Goal: Communication & Community: Answer question/provide support

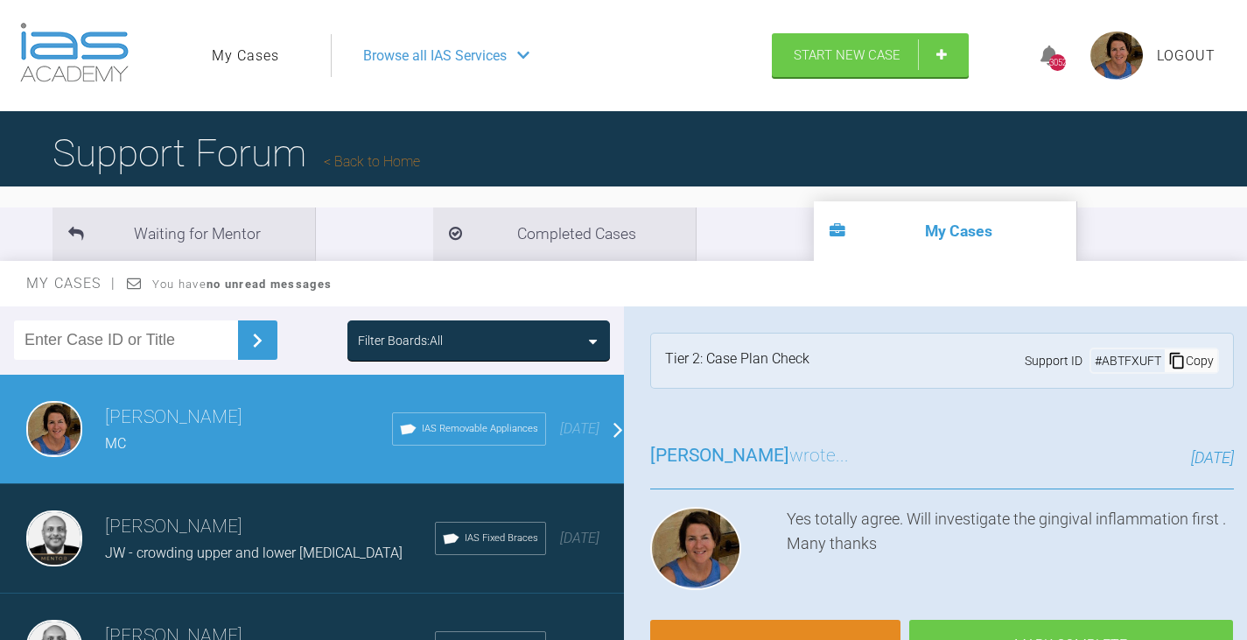
scroll to position [853, 0]
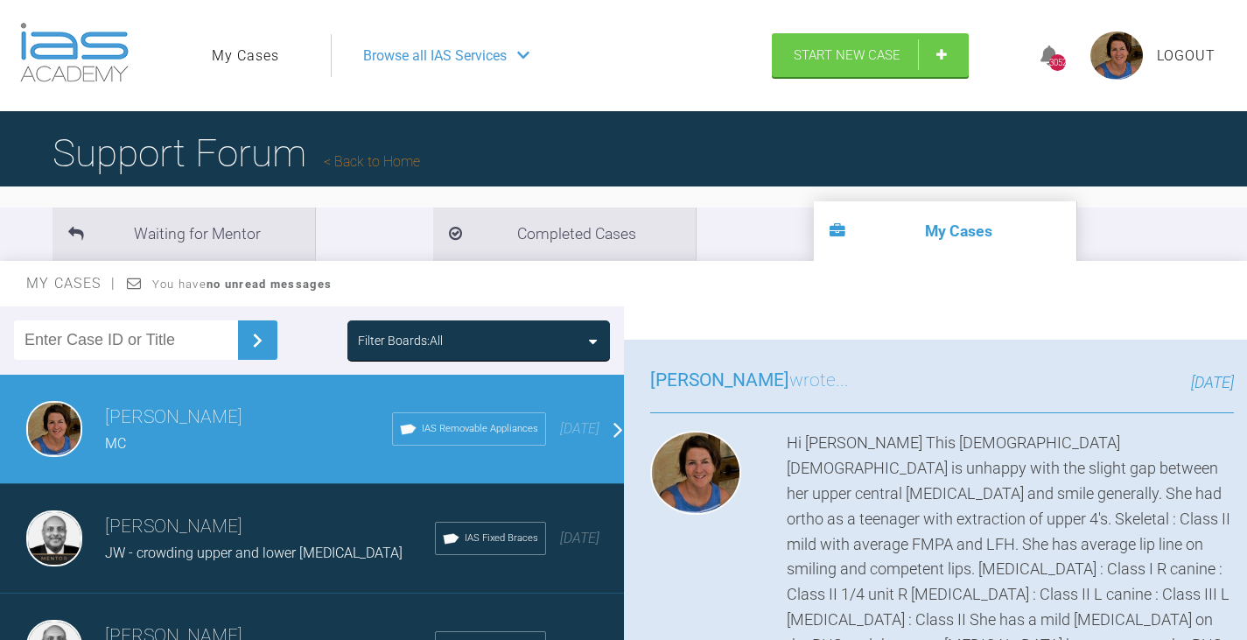
click at [587, 345] on div "Filter Boards: All" at bounding box center [478, 340] width 241 height 19
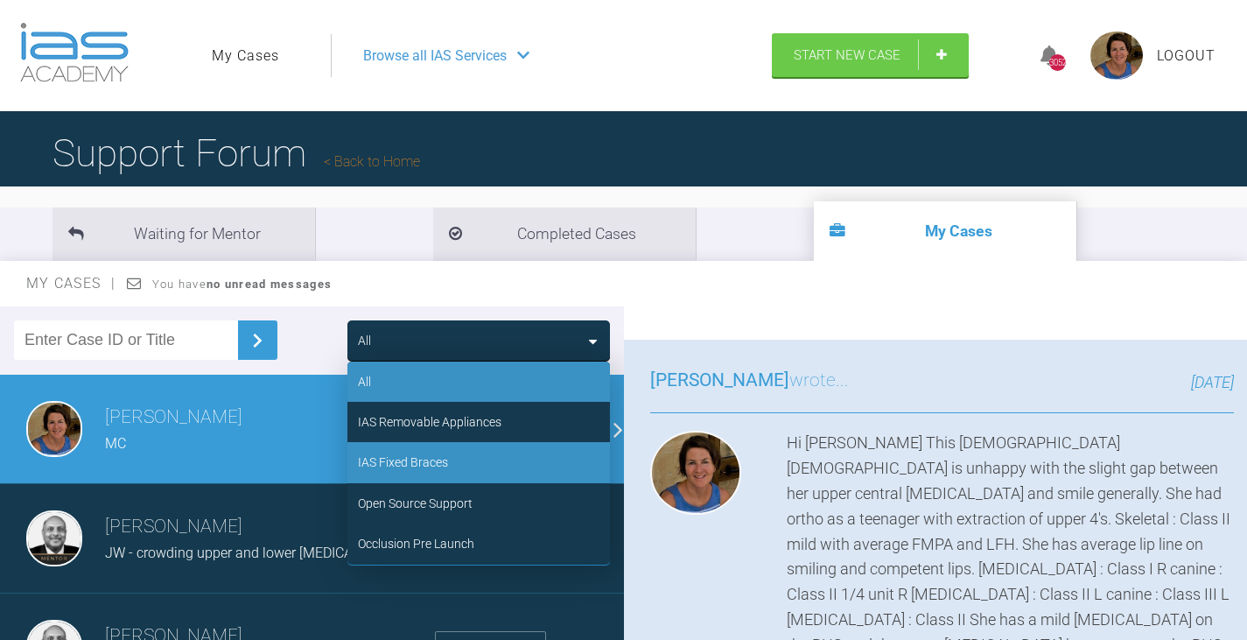
click at [440, 462] on div "IAS Fixed Braces" at bounding box center [403, 461] width 90 height 19
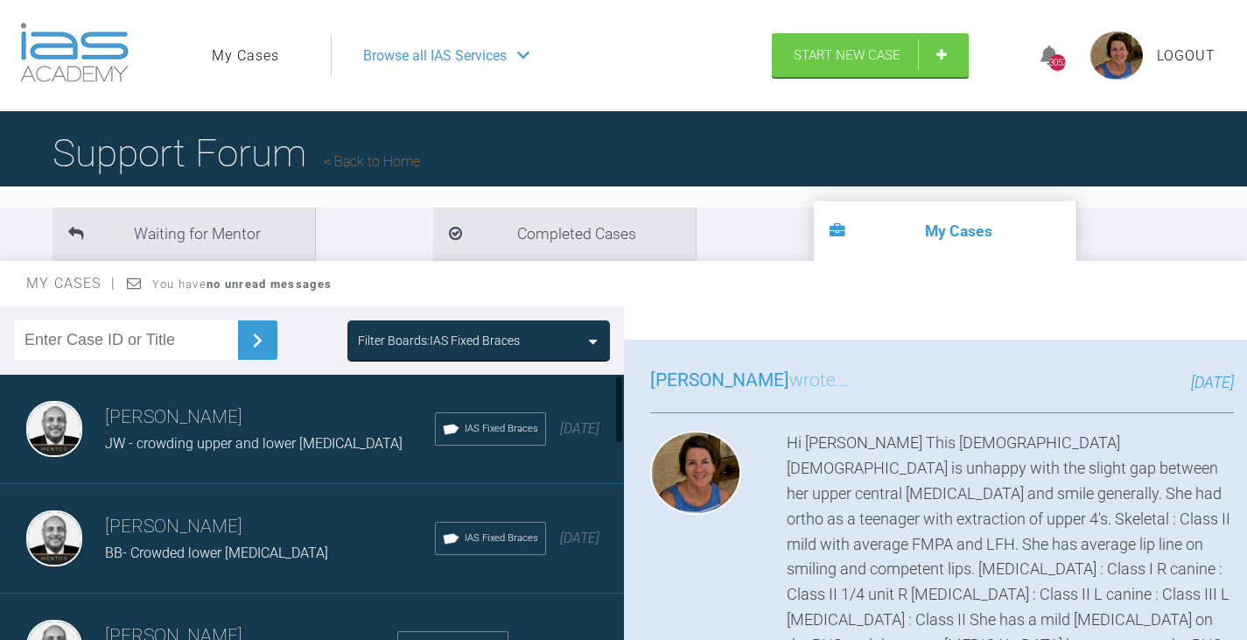
click at [293, 543] on div "BB- Crowded lower [MEDICAL_DATA]" at bounding box center [270, 553] width 330 height 23
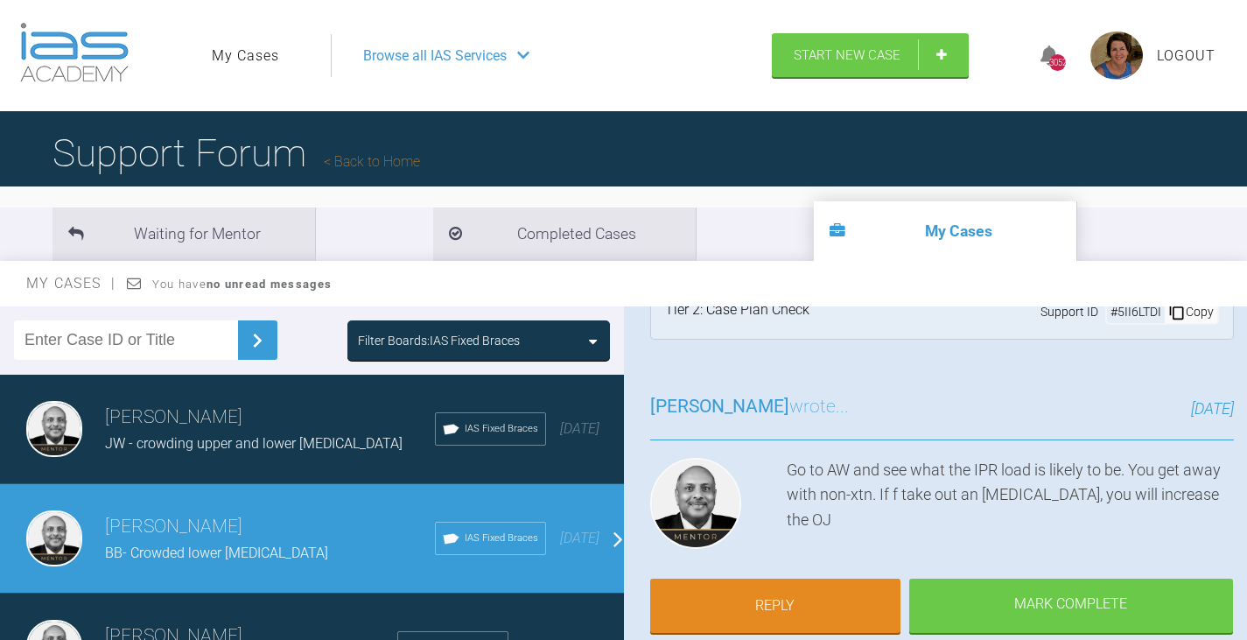
scroll to position [87, 0]
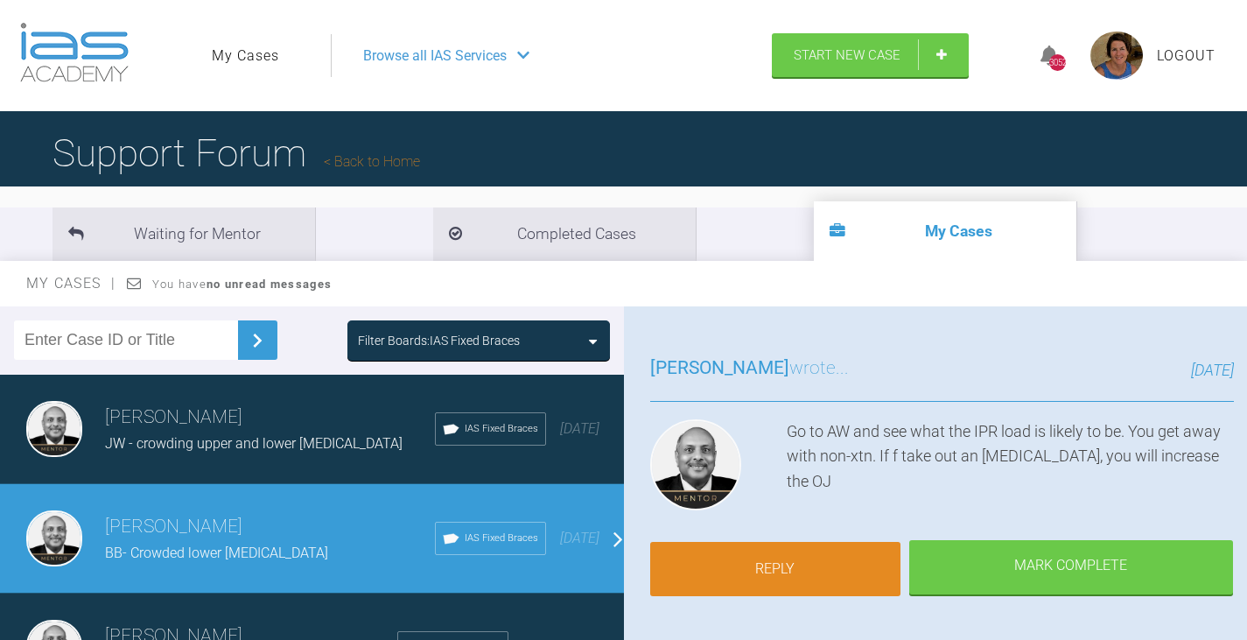
click at [759, 571] on link "Reply" at bounding box center [775, 569] width 250 height 54
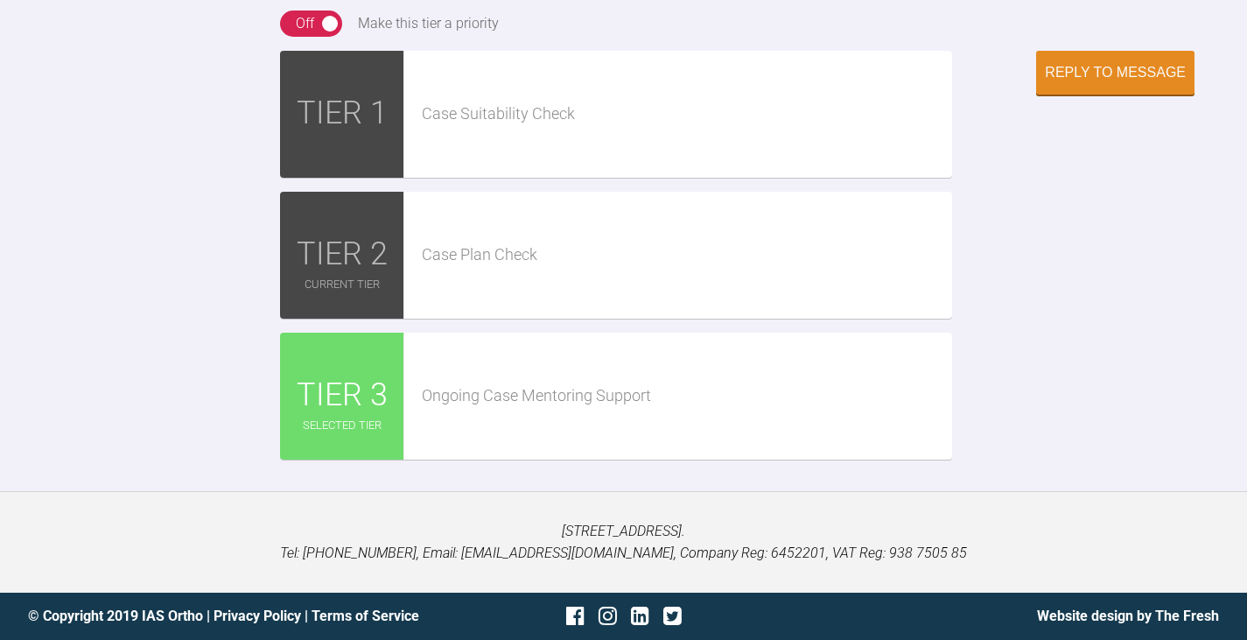
scroll to position [3294, 0]
paste textarea "[URL][DOMAIN_NAME][DOMAIN_NAME]"
type textarea "Hi Pinks Here is the AW [URL][DOMAIN_NAME][DOMAIN_NAME]"
click at [1110, 82] on div "Reply to Message" at bounding box center [1115, 74] width 141 height 16
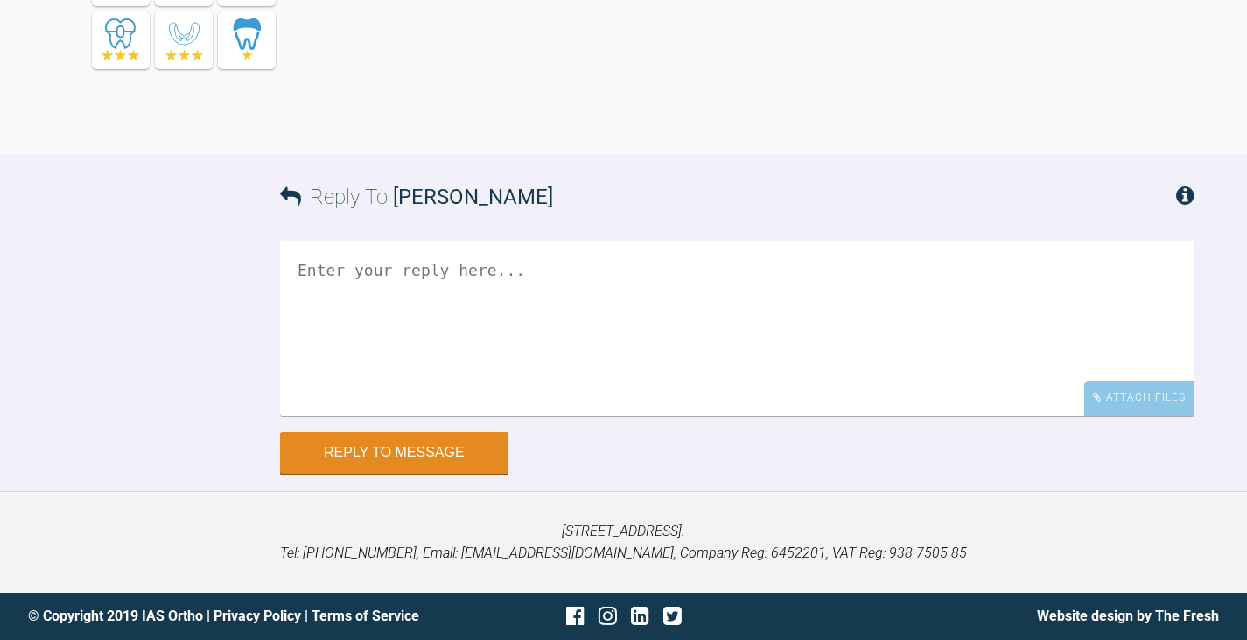
scroll to position [3304, 0]
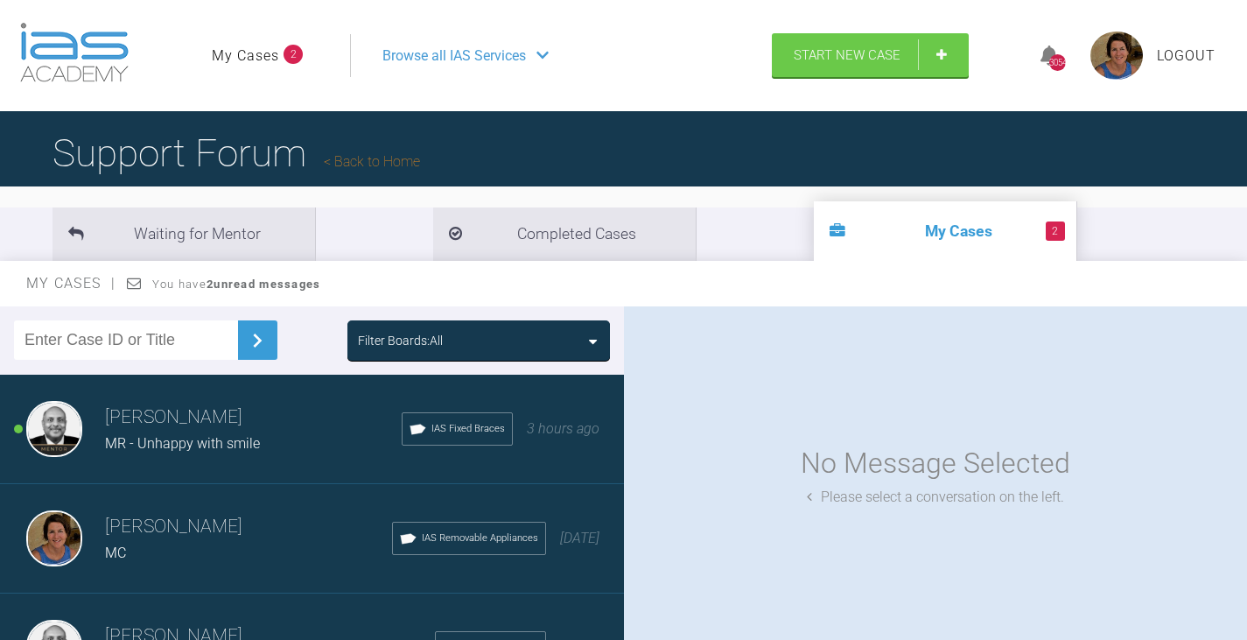
click at [272, 451] on div "MR - Unhappy with smile" at bounding box center [253, 443] width 297 height 23
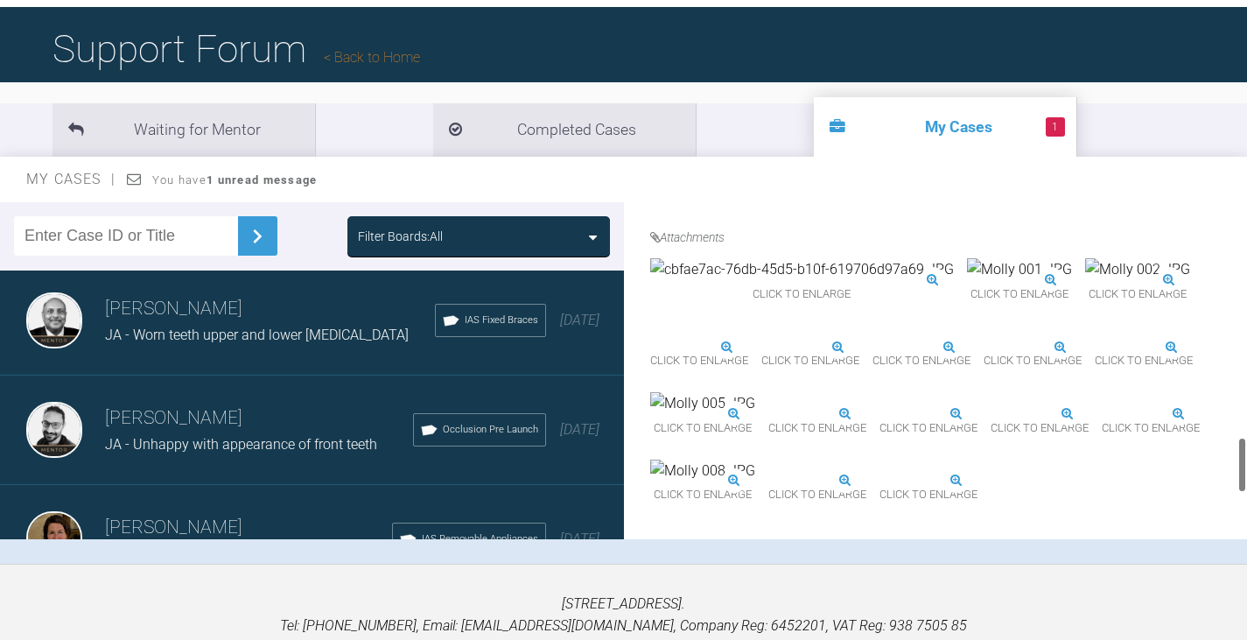
scroll to position [1400, 0]
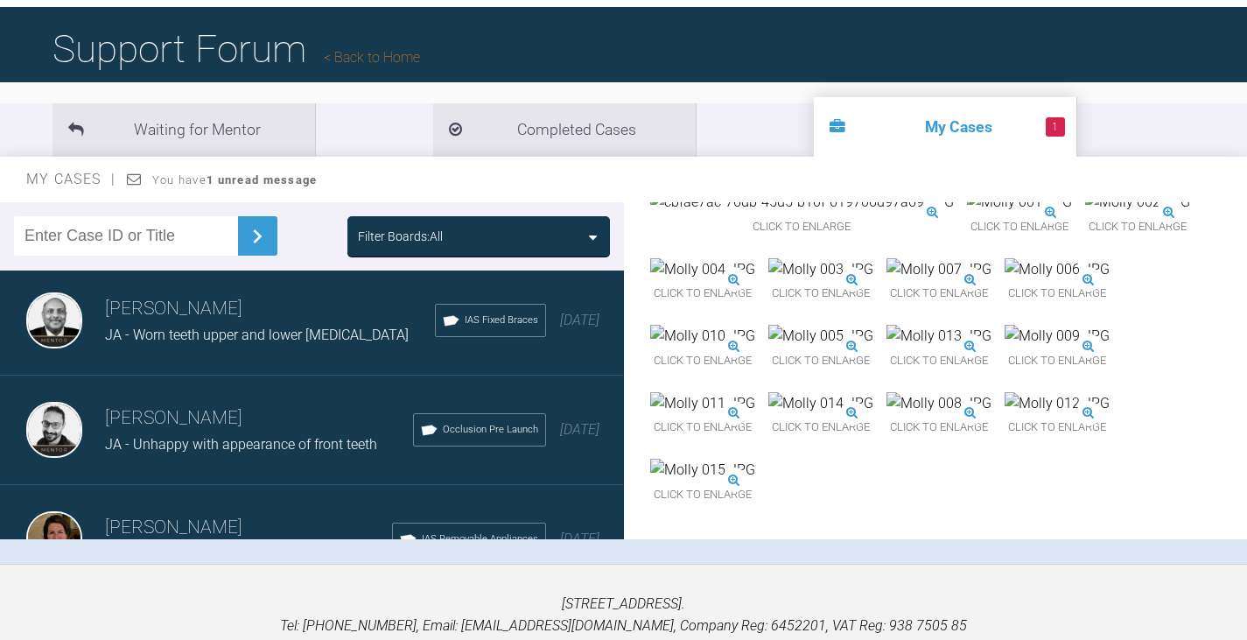
click at [1004, 374] on span "Click to enlarge" at bounding box center [1056, 360] width 105 height 27
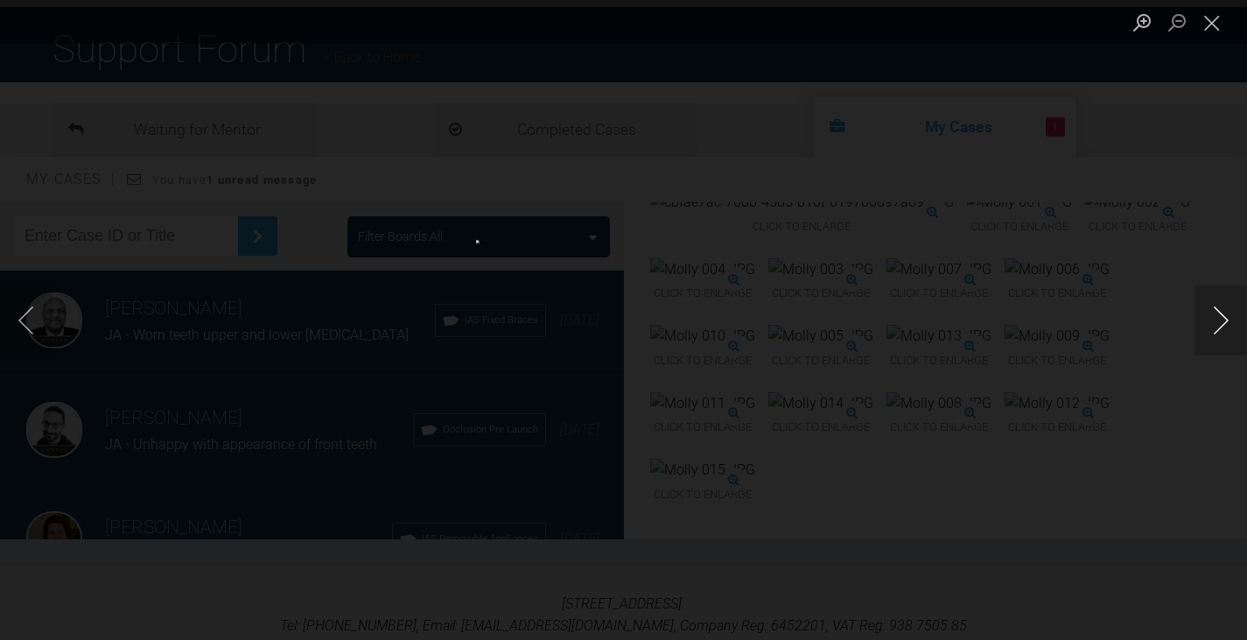
click at [1223, 325] on button "Next image" at bounding box center [1220, 320] width 52 height 70
click at [1221, 316] on button "Next image" at bounding box center [1220, 320] width 52 height 70
click at [1227, 322] on button "Next image" at bounding box center [1220, 320] width 52 height 70
click at [1224, 322] on button "Next image" at bounding box center [1220, 320] width 52 height 70
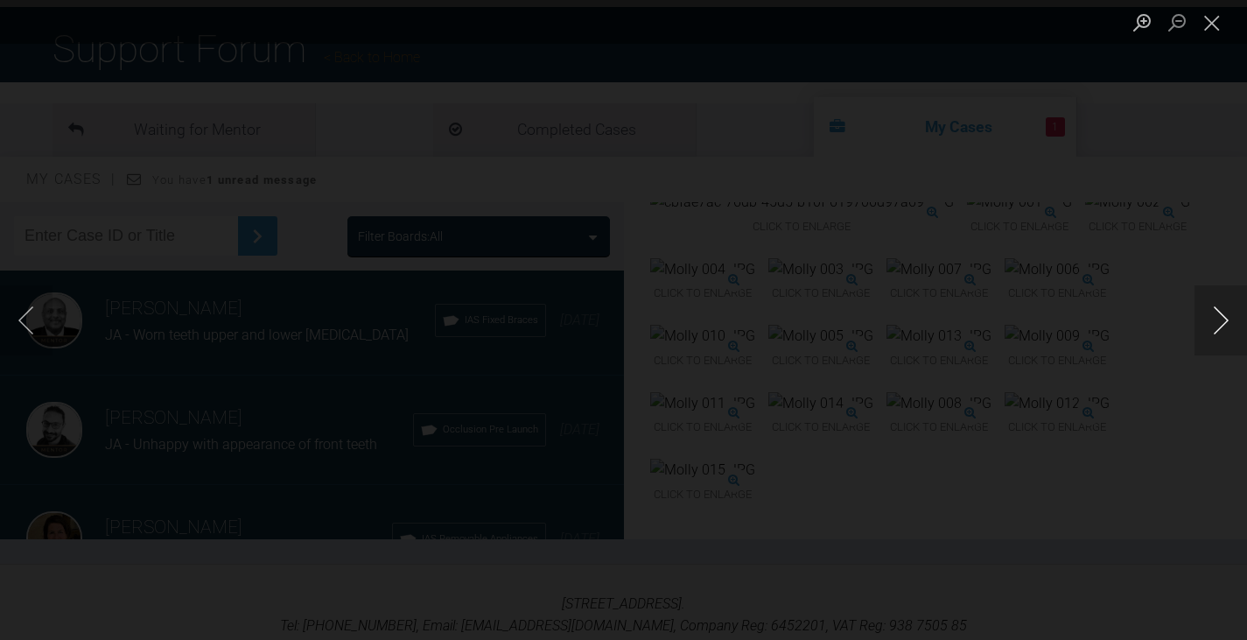
click at [1222, 322] on button "Next image" at bounding box center [1220, 320] width 52 height 70
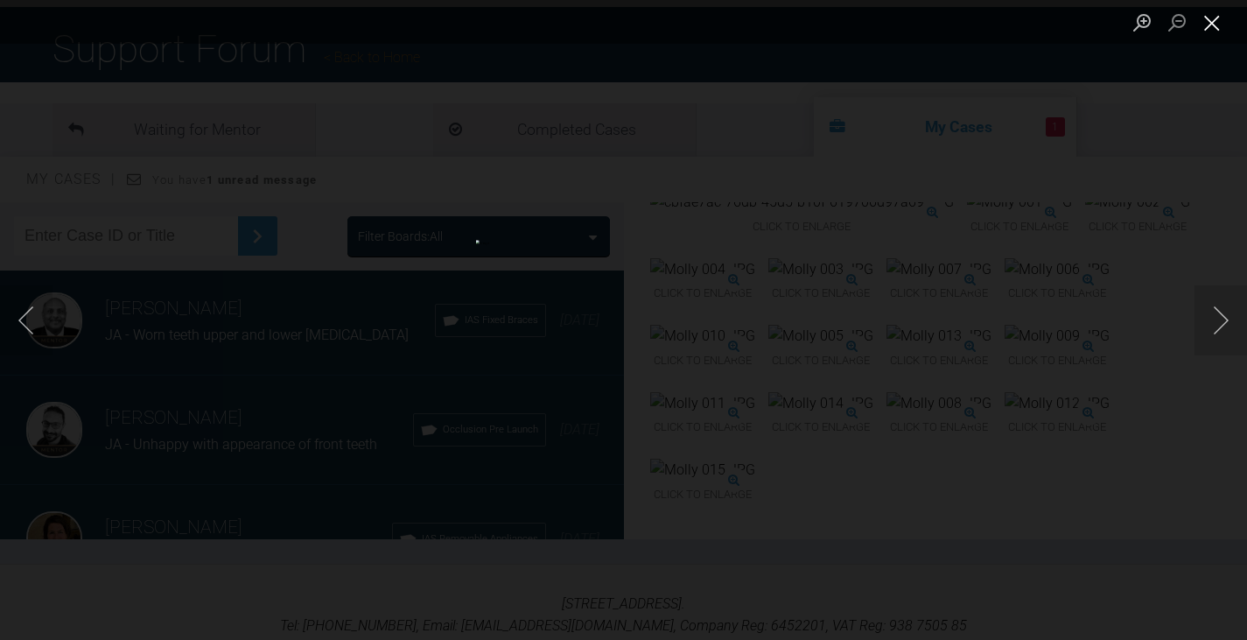
click at [1214, 25] on button "Close lightbox" at bounding box center [1211, 22] width 35 height 31
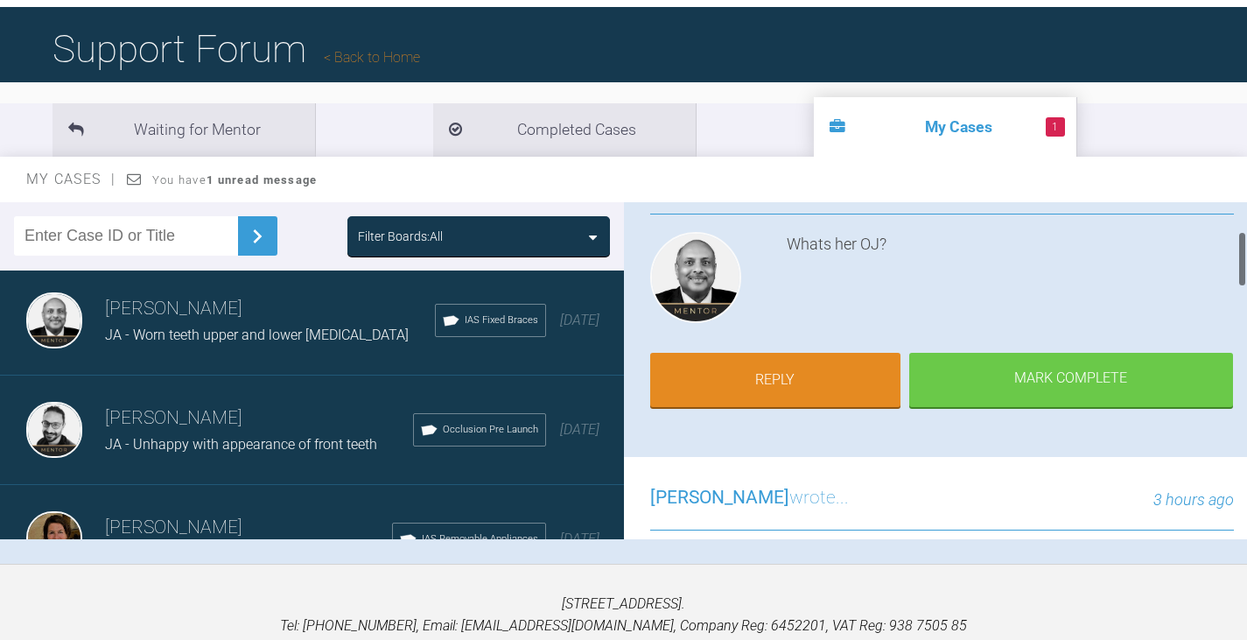
scroll to position [175, 0]
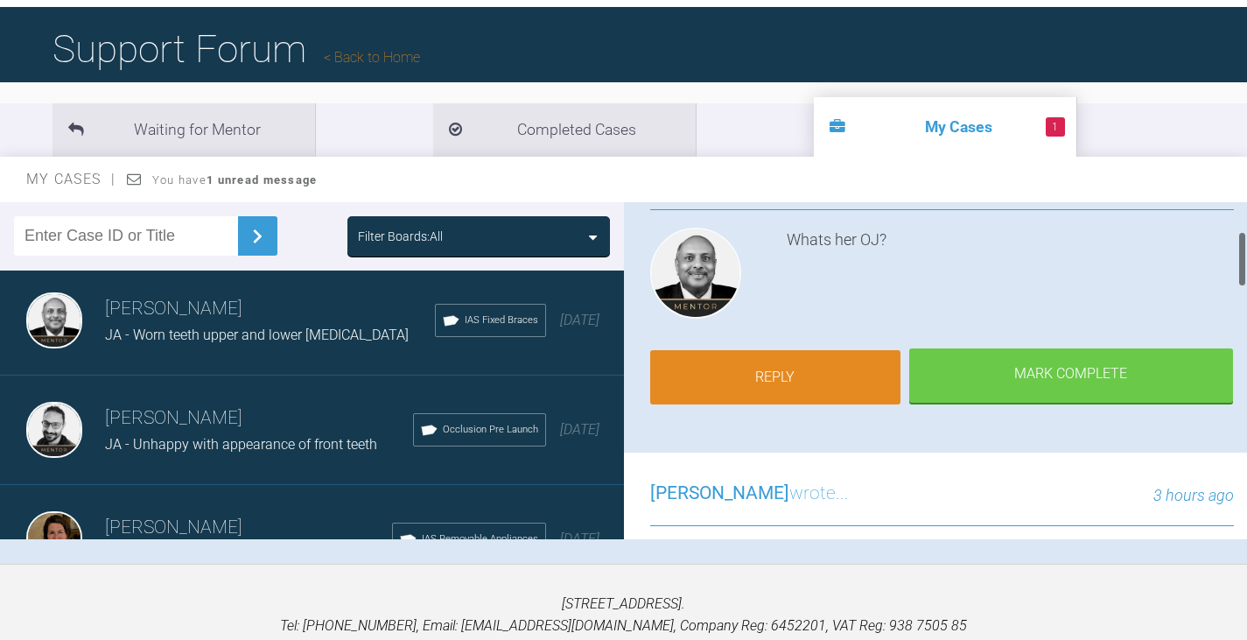
click at [780, 381] on link "Reply" at bounding box center [775, 377] width 250 height 54
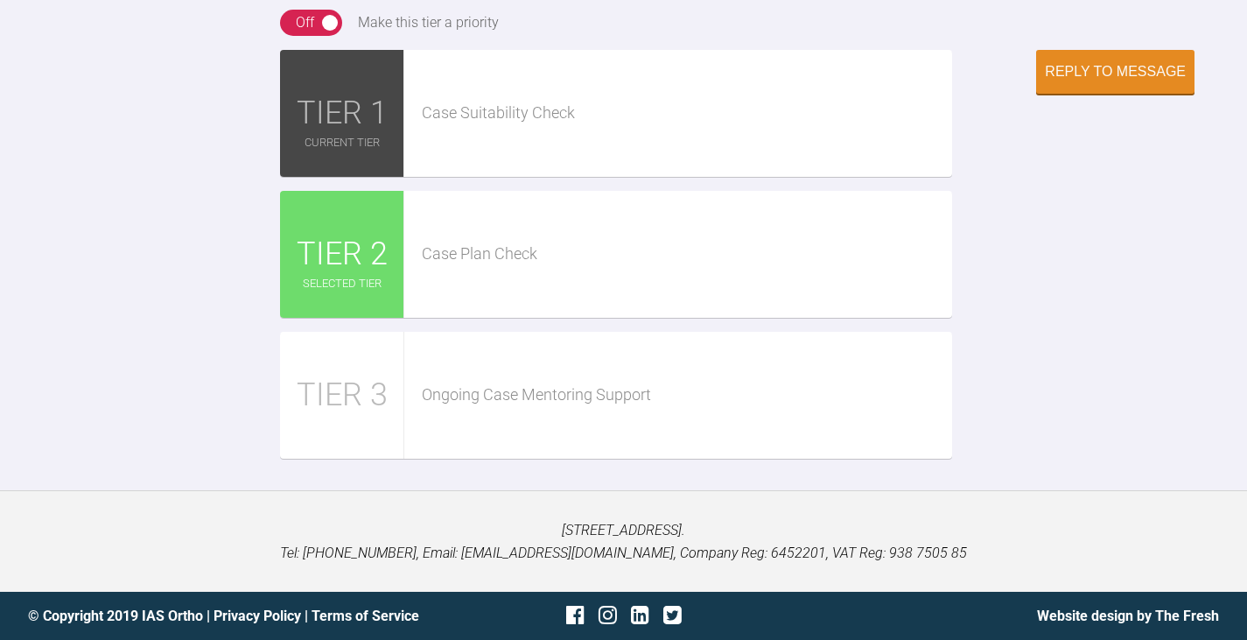
scroll to position [2233, 0]
type textarea "3mm"
click at [1115, 81] on div "Reply to Message" at bounding box center [1115, 74] width 141 height 16
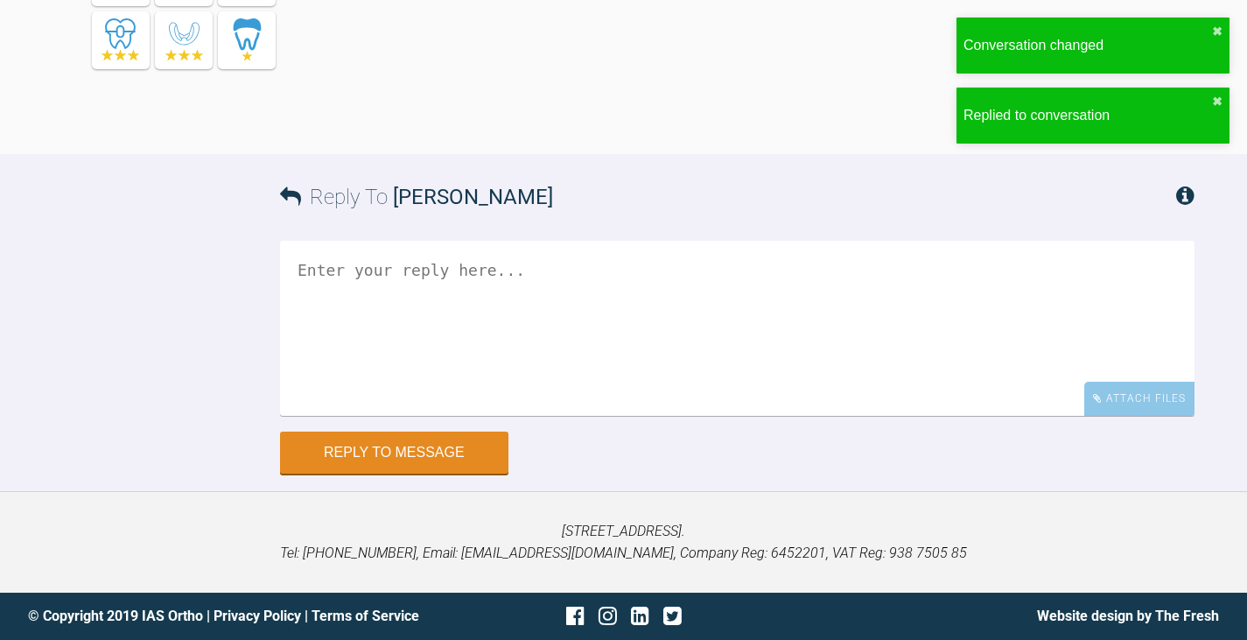
scroll to position [2505, 0]
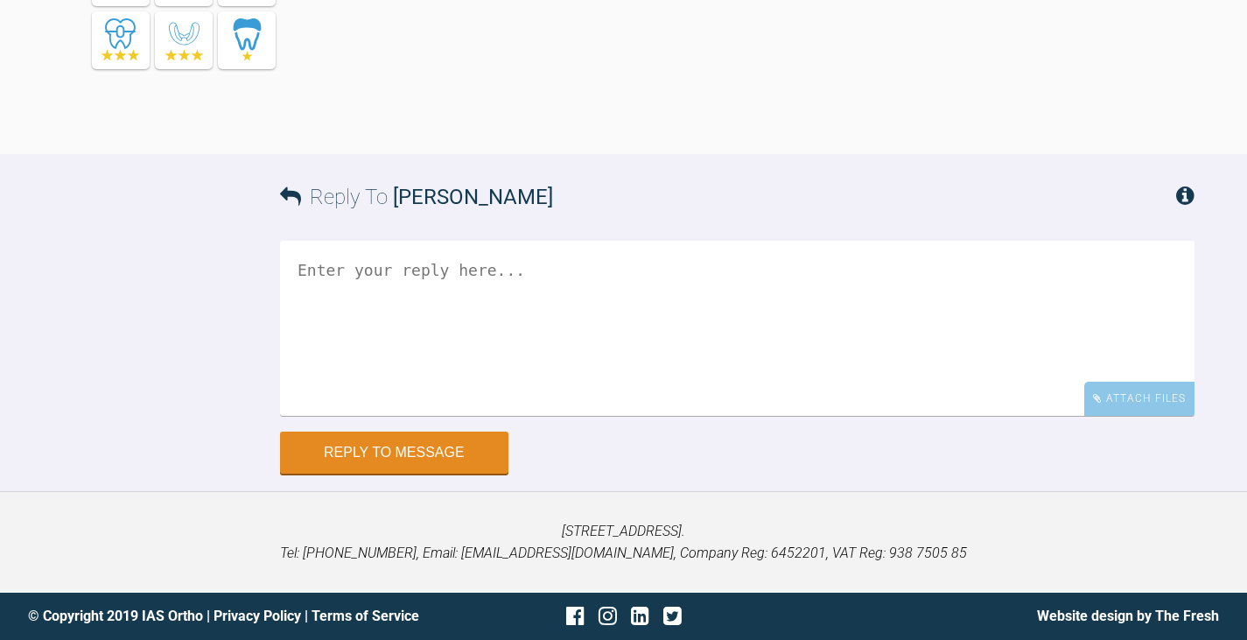
scroll to position [104, 0]
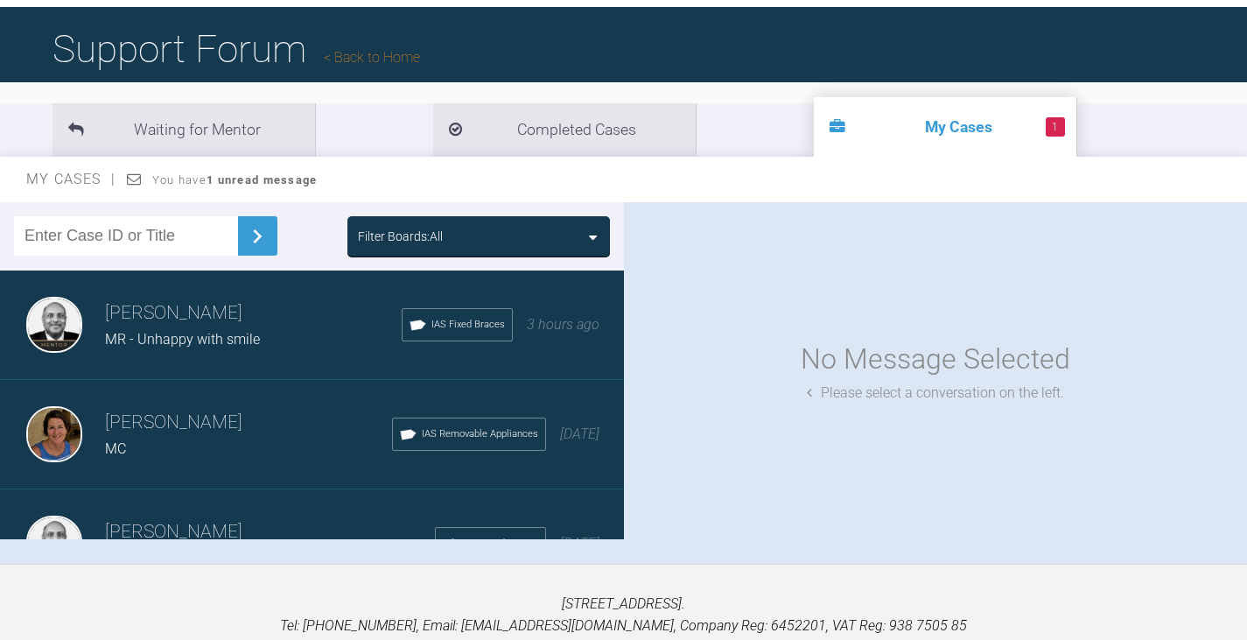
click at [594, 238] on icon at bounding box center [593, 237] width 8 height 14
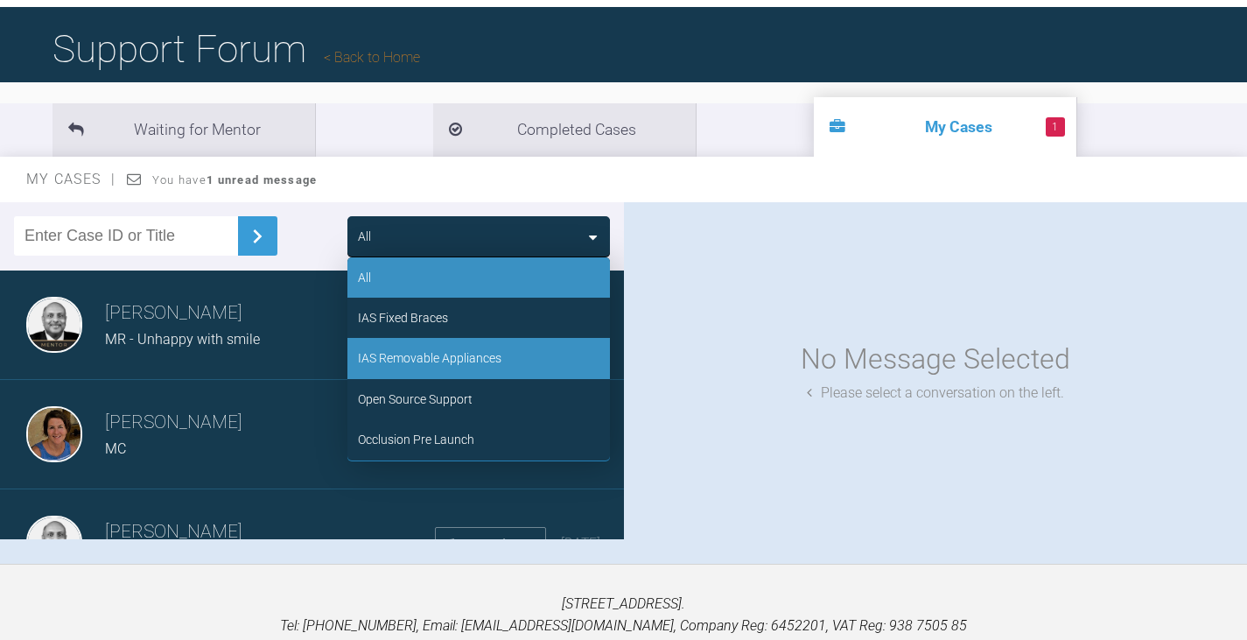
click at [477, 360] on div "IAS Removable Appliances" at bounding box center [429, 357] width 143 height 19
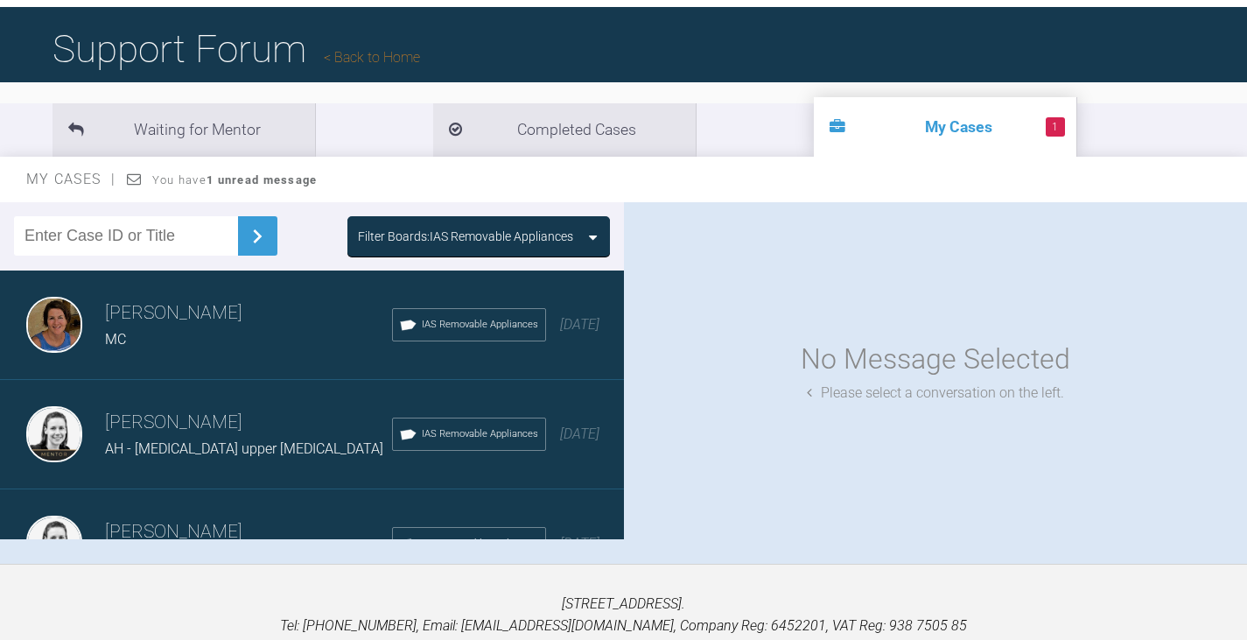
click at [592, 234] on icon at bounding box center [593, 237] width 8 height 14
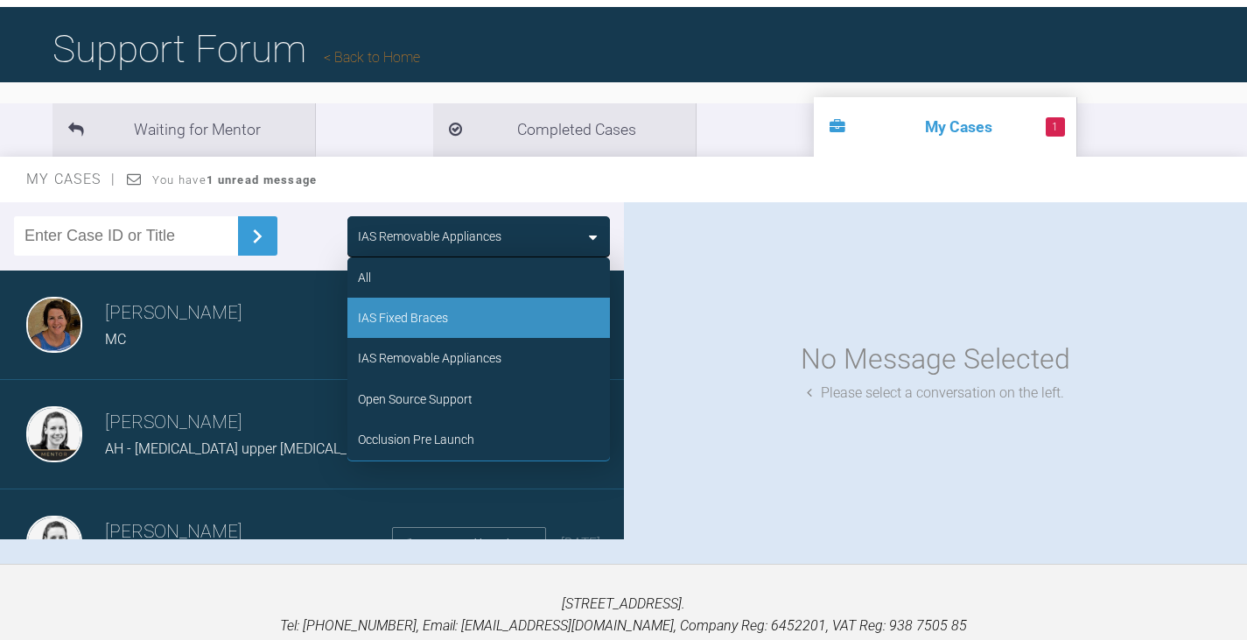
click at [458, 322] on div "IAS Fixed Braces" at bounding box center [478, 317] width 262 height 40
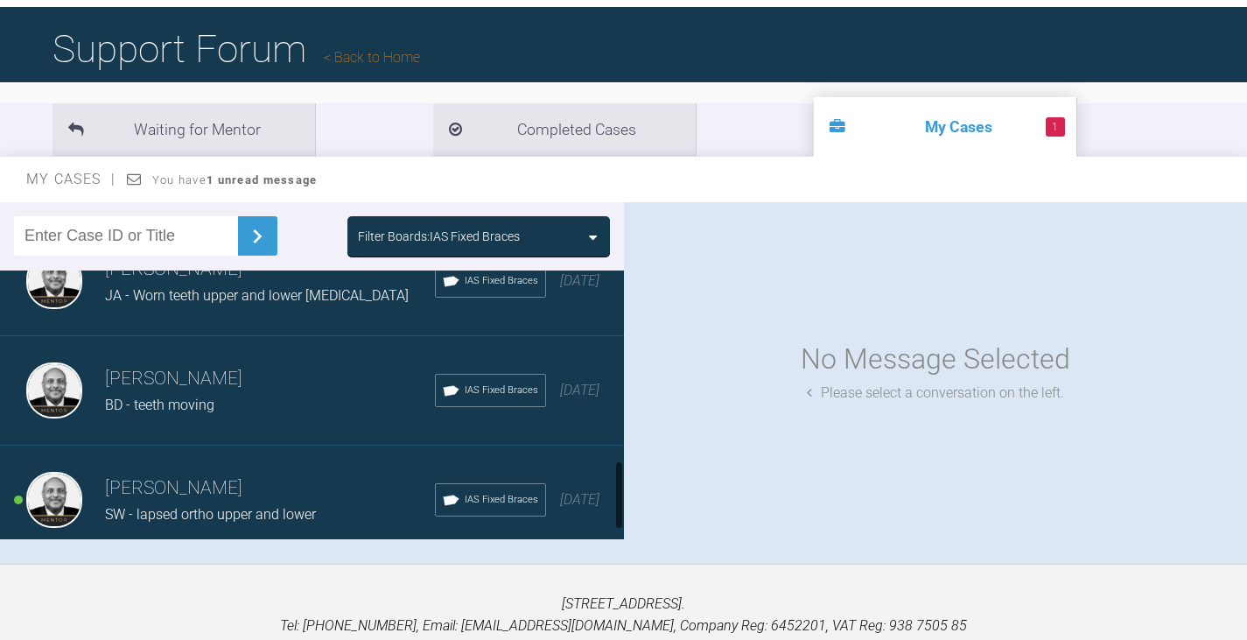
scroll to position [770, 0]
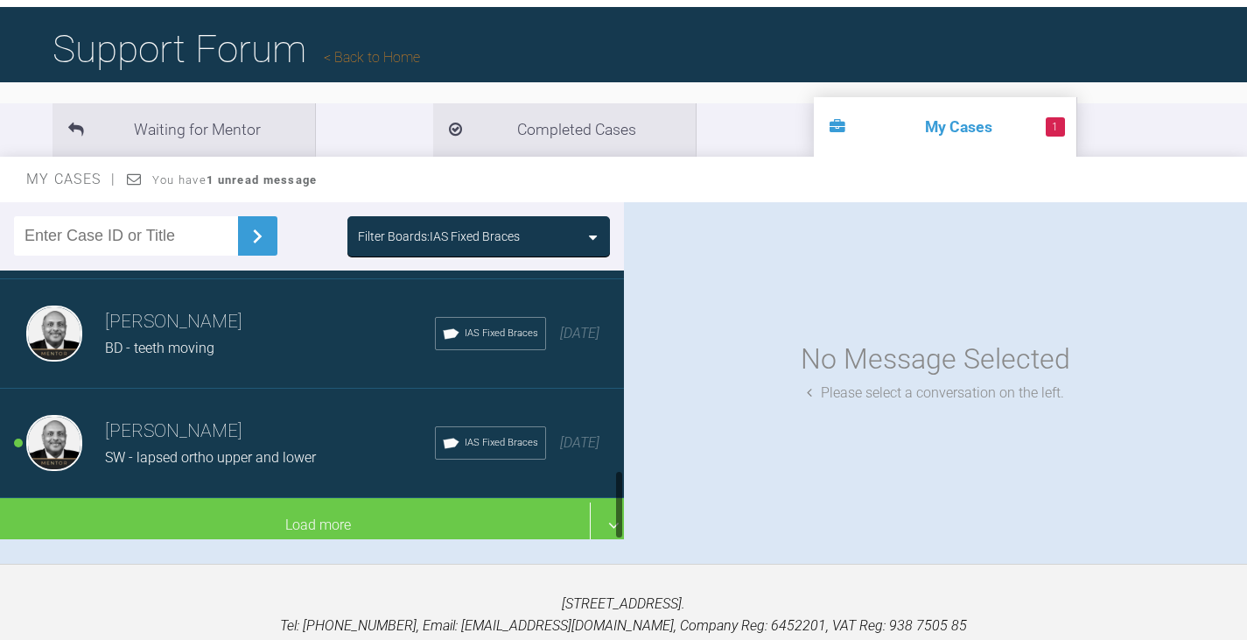
click at [286, 449] on span "SW - lapsed ortho upper and lower" at bounding box center [210, 457] width 211 height 17
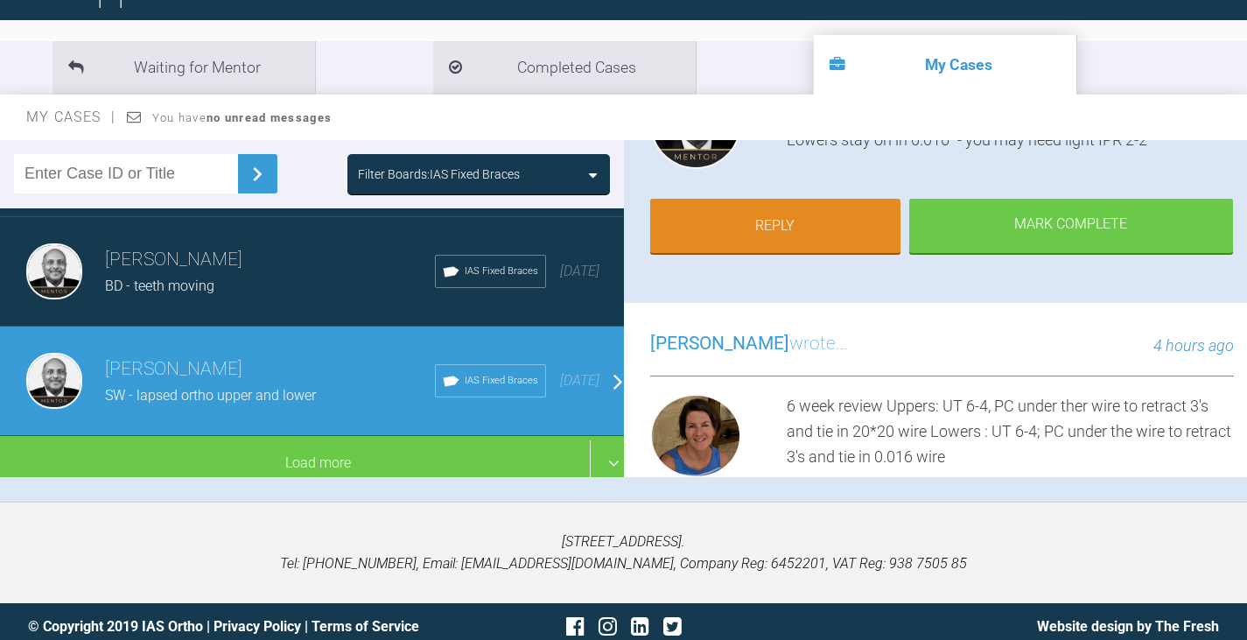
scroll to position [177, 0]
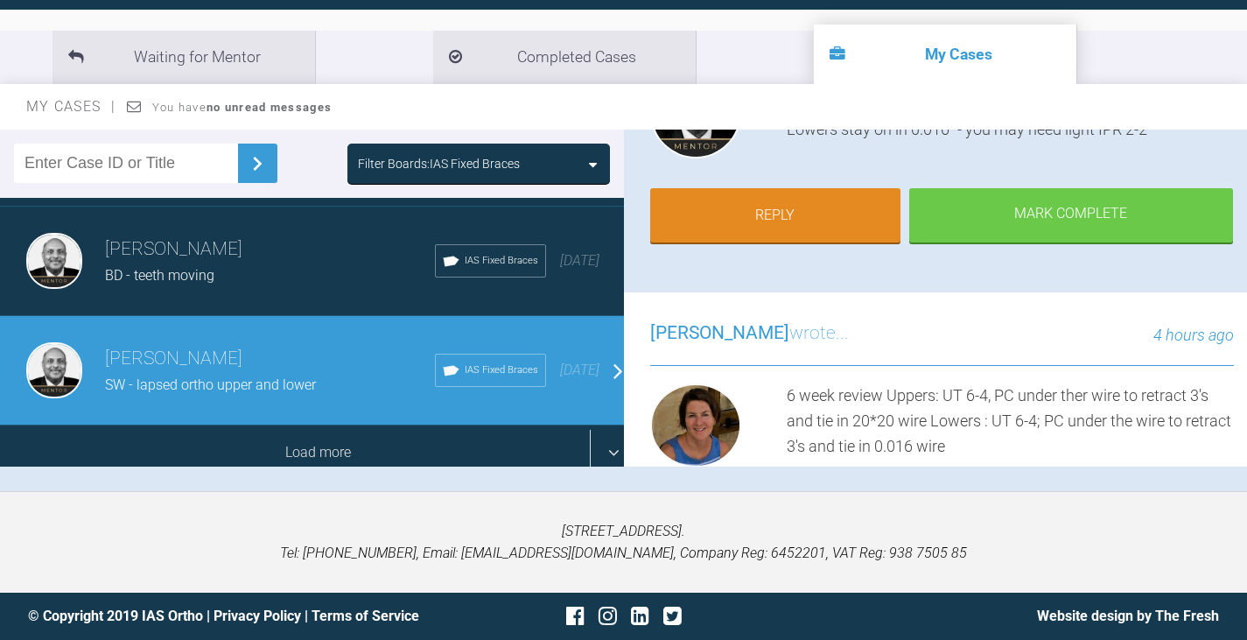
click at [320, 434] on div "Load more" at bounding box center [318, 452] width 637 height 54
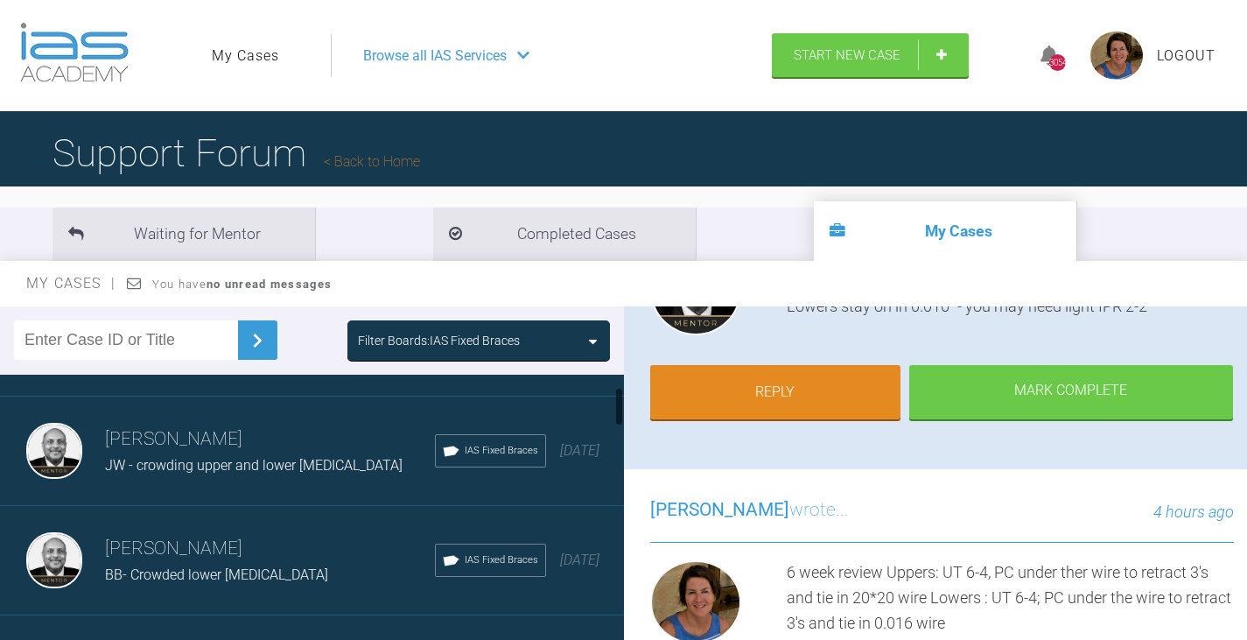
scroll to position [175, 0]
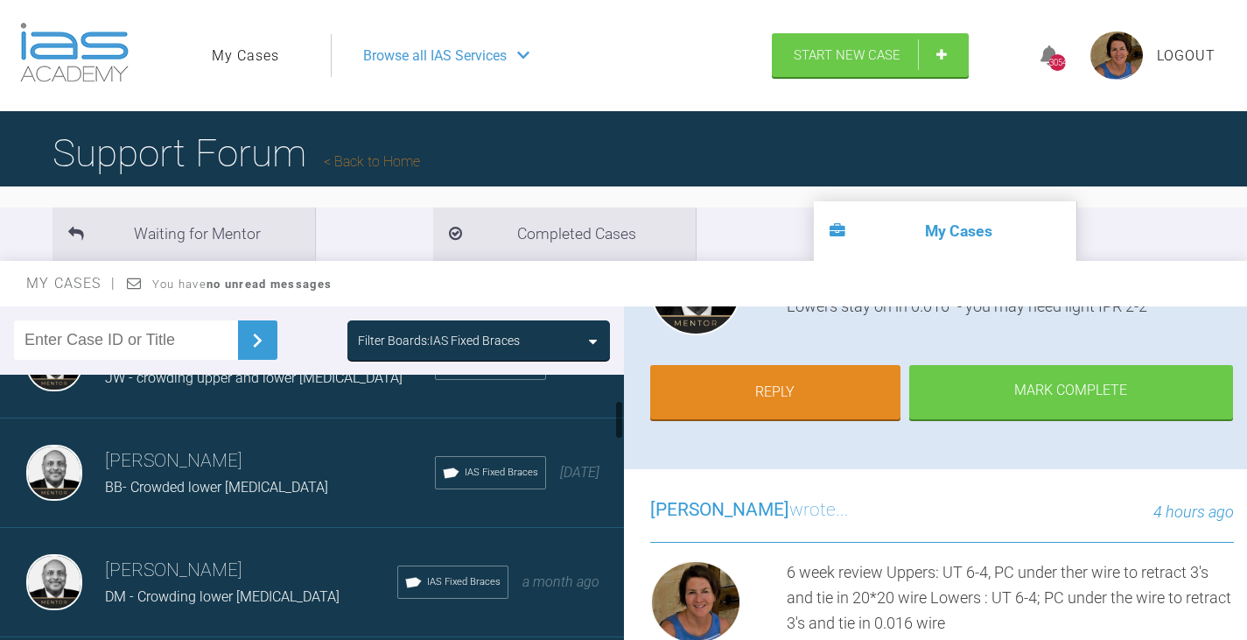
click at [281, 479] on div "BB- Crowded lower [MEDICAL_DATA]" at bounding box center [270, 487] width 330 height 23
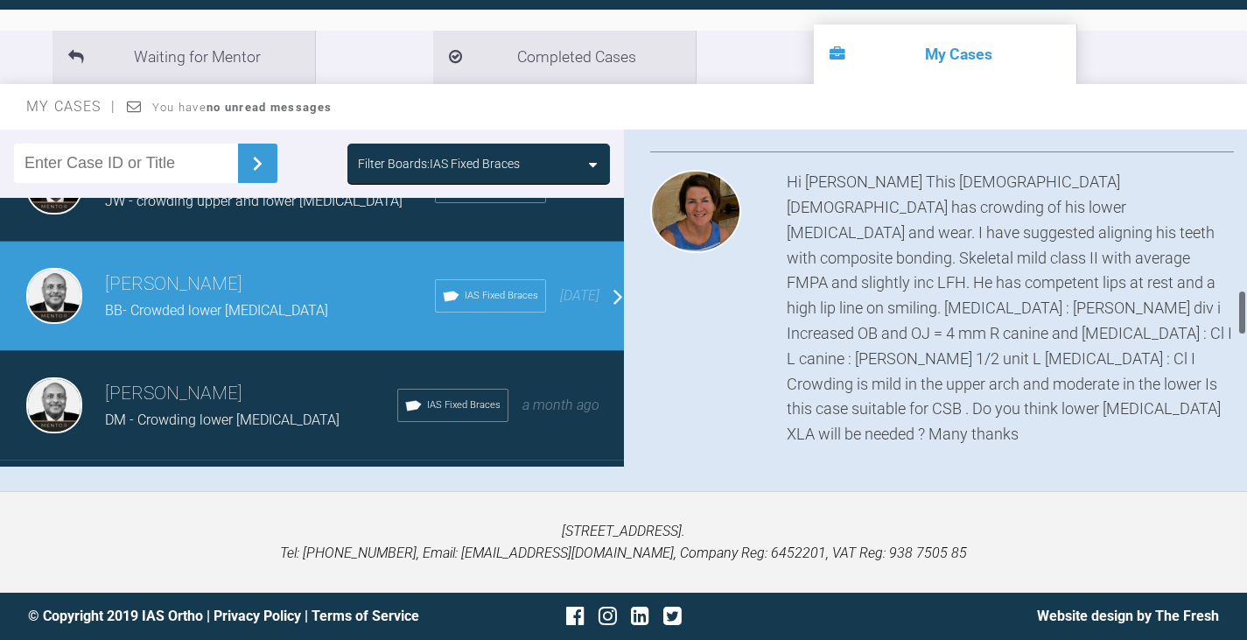
scroll to position [1225, 0]
